Goal: Task Accomplishment & Management: Manage account settings

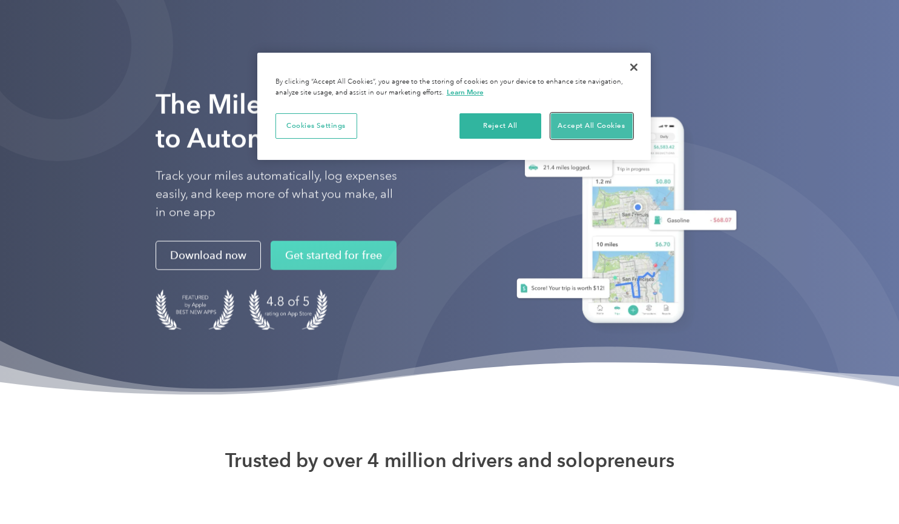
click at [594, 124] on button "Accept All Cookies" at bounding box center [592, 125] width 82 height 25
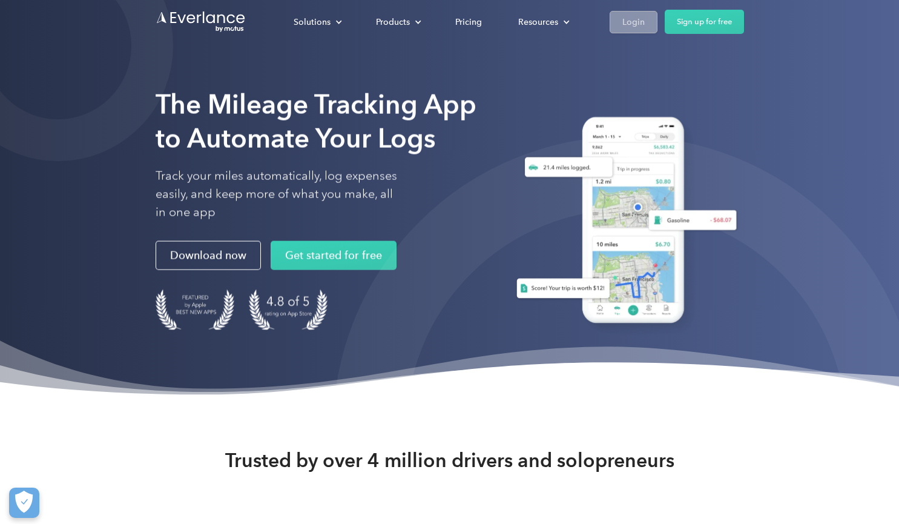
click at [629, 13] on link "Login" at bounding box center [634, 22] width 48 height 22
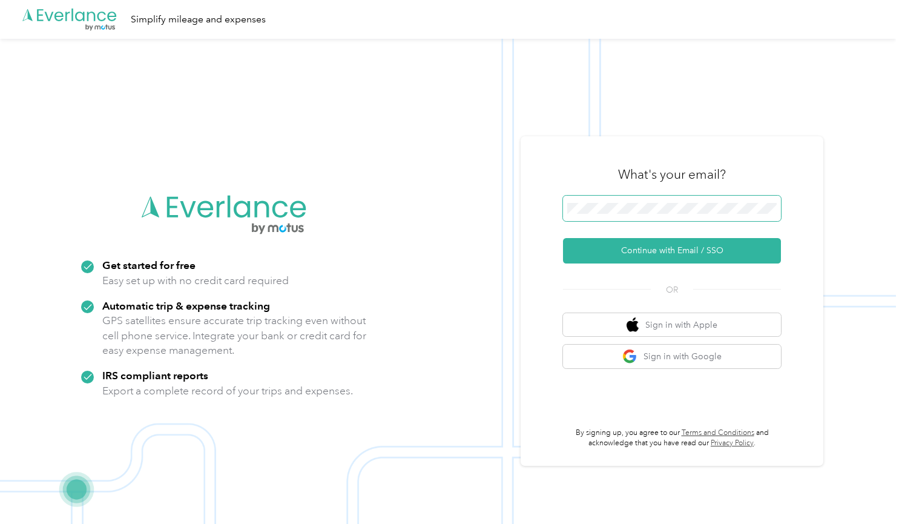
click at [600, 201] on span at bounding box center [672, 208] width 218 height 25
click at [619, 214] on span at bounding box center [672, 208] width 218 height 25
click at [685, 249] on button "Continue with Email / SSO" at bounding box center [672, 250] width 218 height 25
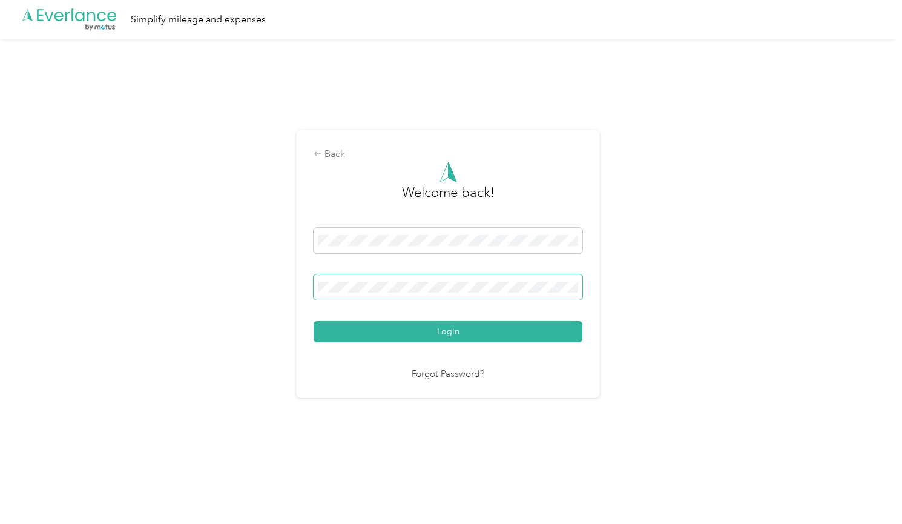
click at [314, 321] on button "Login" at bounding box center [448, 331] width 269 height 21
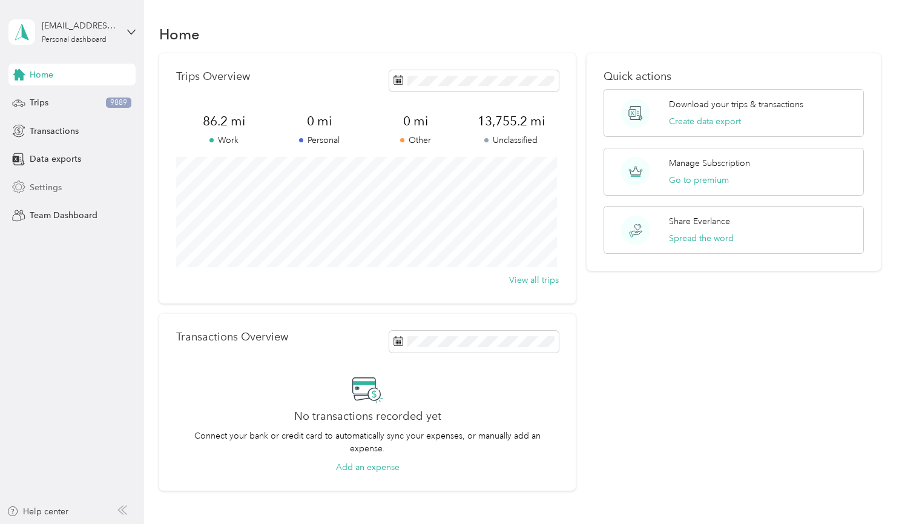
click at [41, 189] on span "Settings" at bounding box center [46, 187] width 32 height 13
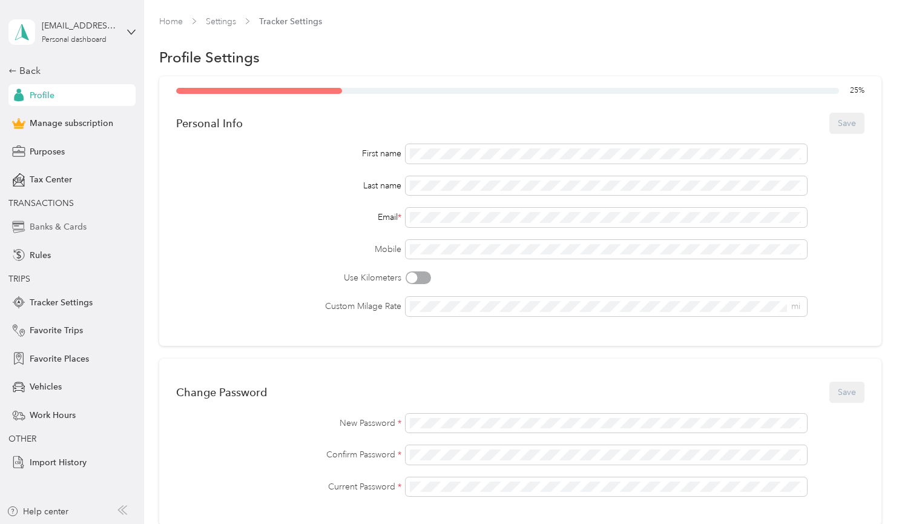
click at [59, 223] on span "Banks & Cards" at bounding box center [58, 226] width 57 height 13
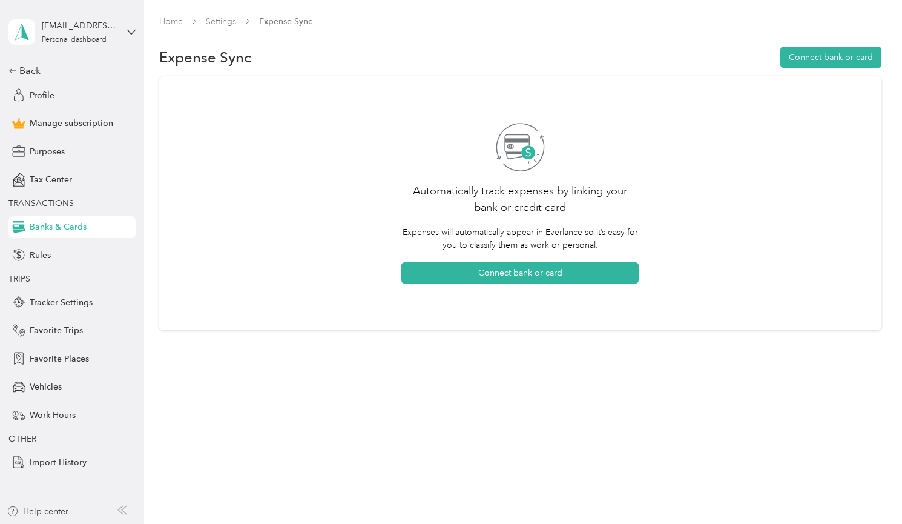
drag, startPoint x: 544, startPoint y: 271, endPoint x: 455, endPoint y: 298, distance: 92.9
click at [457, 300] on div "Automatically track expenses by linking your bank or credit card Expenses will …" at bounding box center [519, 203] width 237 height 203
click at [564, 269] on button "Connect bank or card" at bounding box center [519, 272] width 237 height 21
click at [826, 56] on button "Connect bank or card" at bounding box center [831, 57] width 101 height 21
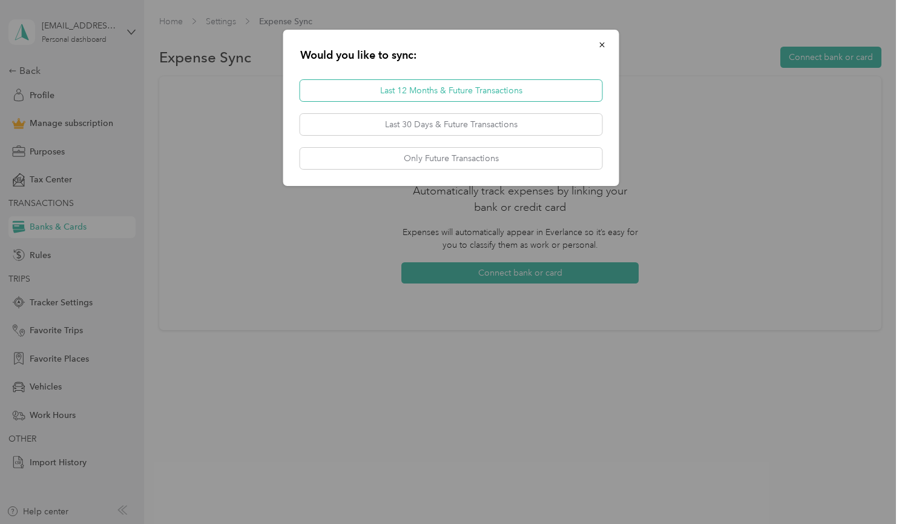
click at [512, 93] on button "Last 12 Months & Future Transactions" at bounding box center [451, 90] width 302 height 21
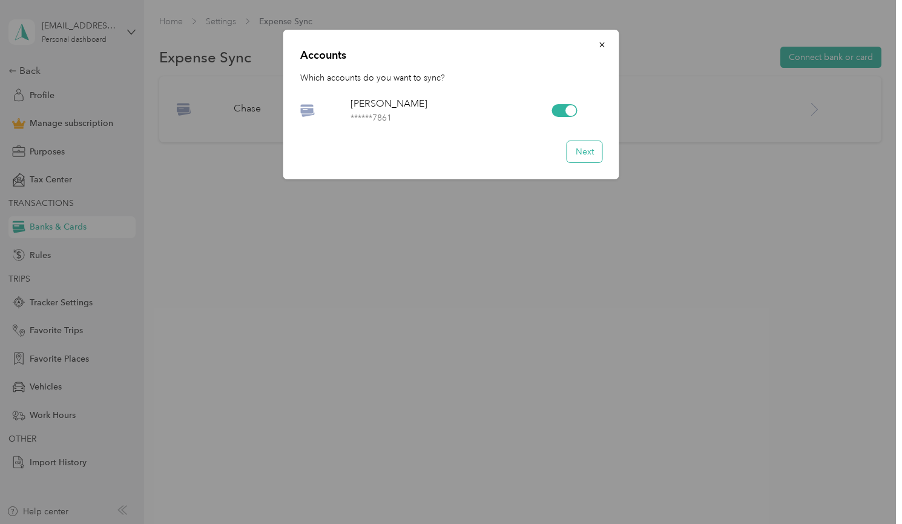
click at [576, 159] on button "Next" at bounding box center [584, 151] width 35 height 21
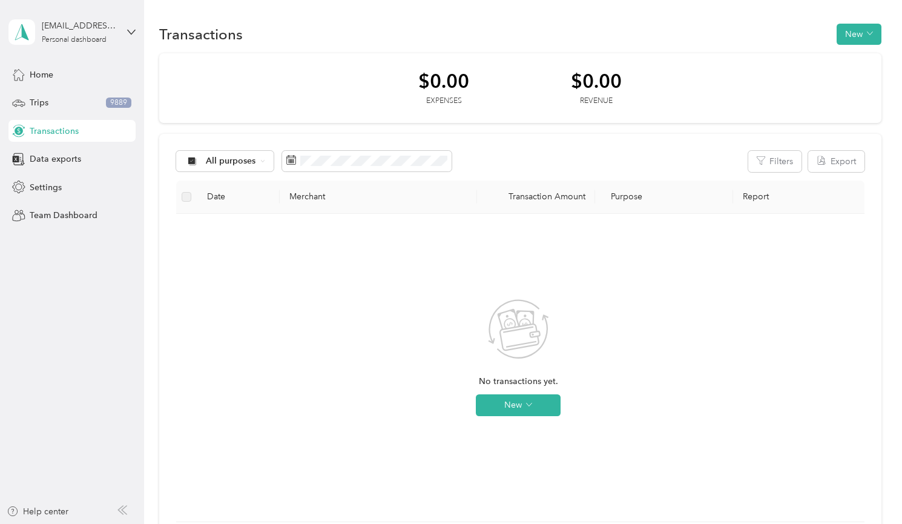
click at [185, 236] on div "No transactions yet. New" at bounding box center [518, 368] width 685 height 308
click at [39, 190] on span "Settings" at bounding box center [46, 187] width 32 height 13
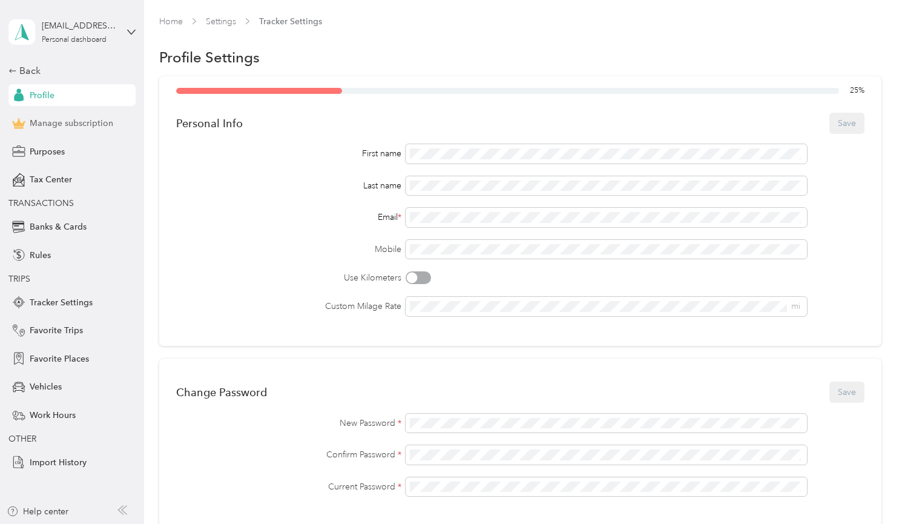
click at [54, 119] on span "Manage subscription" at bounding box center [72, 123] width 84 height 13
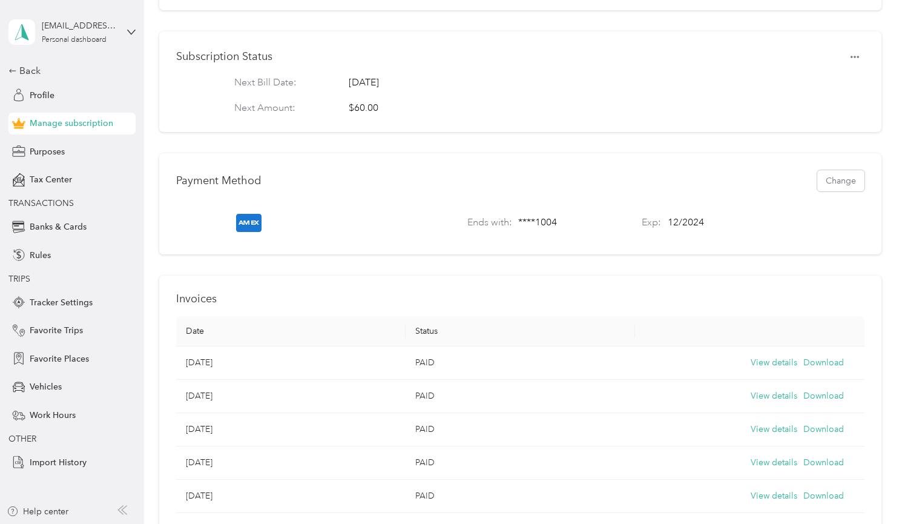
scroll to position [282, 0]
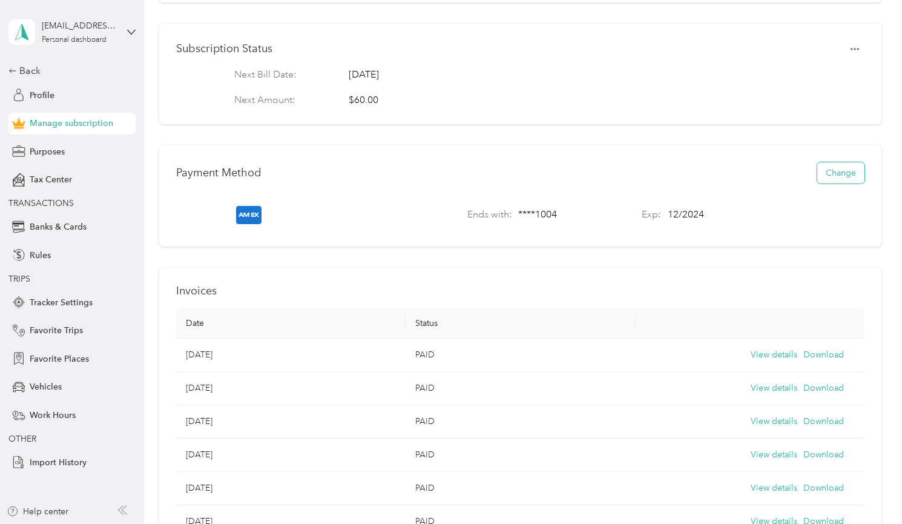
click at [843, 178] on button "Change" at bounding box center [840, 172] width 47 height 21
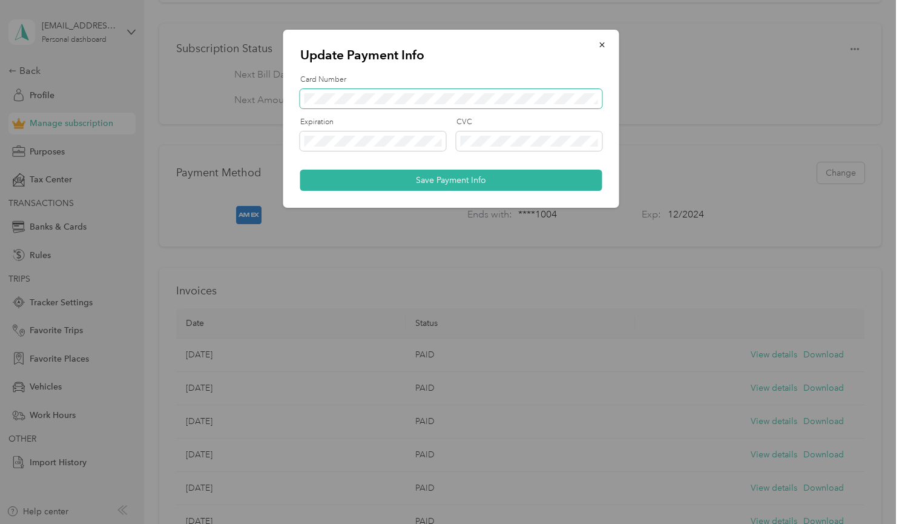
click at [355, 91] on span at bounding box center [451, 98] width 302 height 19
click at [363, 104] on span at bounding box center [451, 98] width 302 height 19
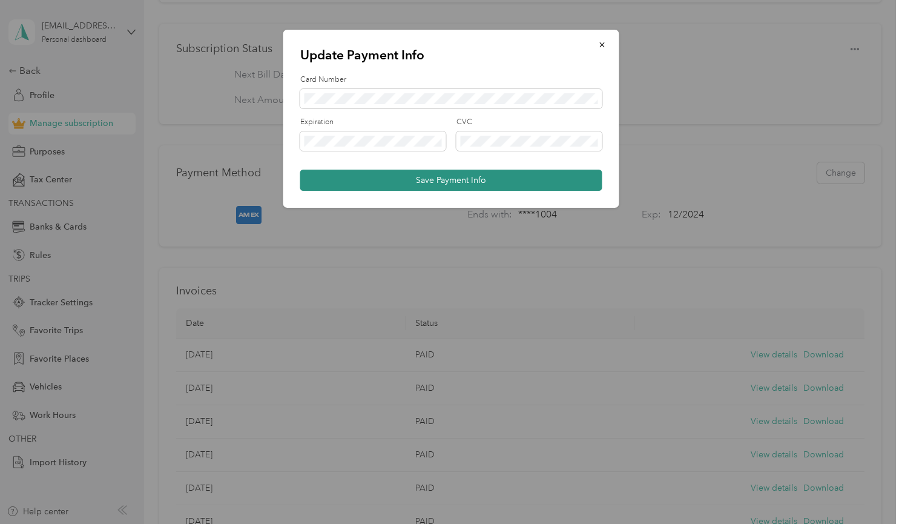
click at [447, 182] on button "Save Payment Info" at bounding box center [451, 180] width 302 height 21
